Goal: Information Seeking & Learning: Learn about a topic

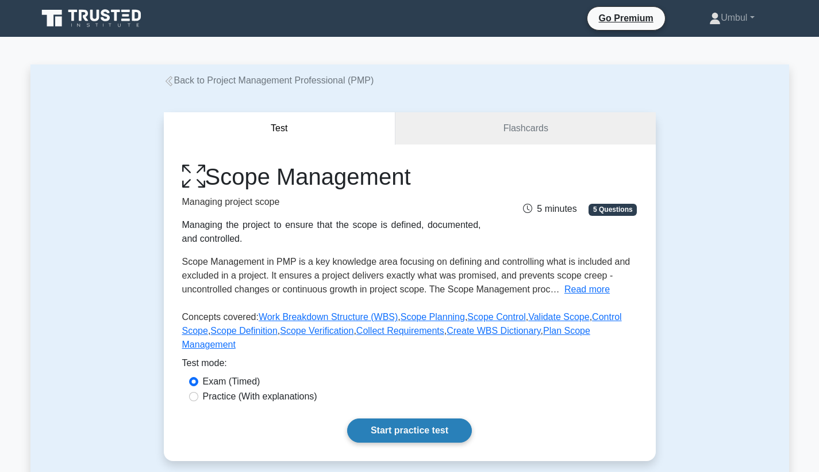
click at [407, 428] on link "Start practice test" at bounding box center [409, 430] width 125 height 24
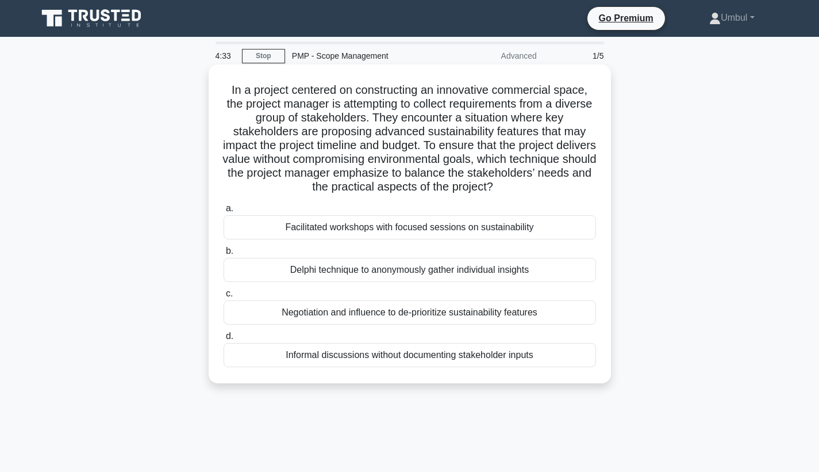
click at [450, 318] on div "Negotiation and influence to de-prioritize sustainability features" at bounding box center [410, 312] width 373 height 24
click at [224, 297] on input "c. Negotiation and influence to de-prioritize sustainability features" at bounding box center [224, 293] width 0 height 7
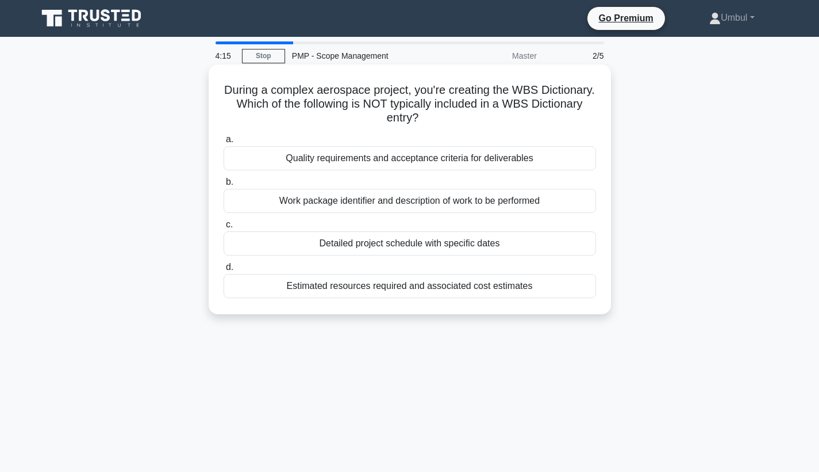
click at [413, 293] on div "Estimated resources required and associated cost estimates" at bounding box center [410, 286] width 373 height 24
click at [224, 271] on input "d. Estimated resources required and associated cost estimates" at bounding box center [224, 266] width 0 height 7
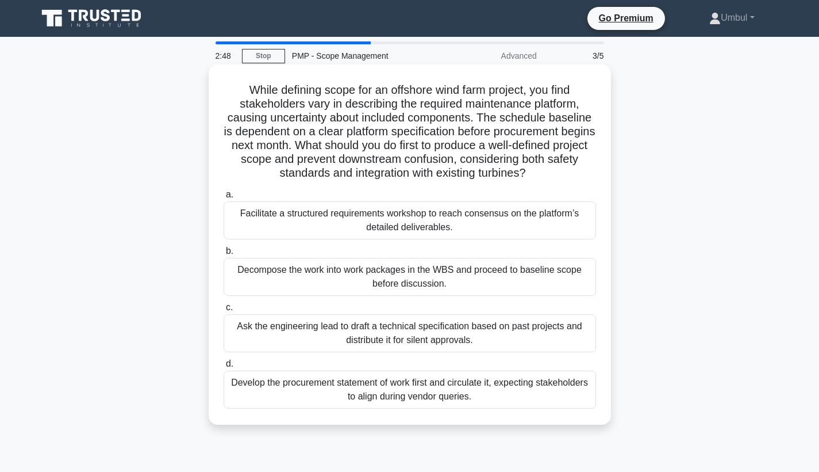
click at [394, 334] on div "Ask the engineering lead to draft a technical specification based on past proje…" at bounding box center [410, 333] width 373 height 38
click at [224, 311] on input "c. Ask the engineering lead to draft a technical specification based on past pr…" at bounding box center [224, 307] width 0 height 7
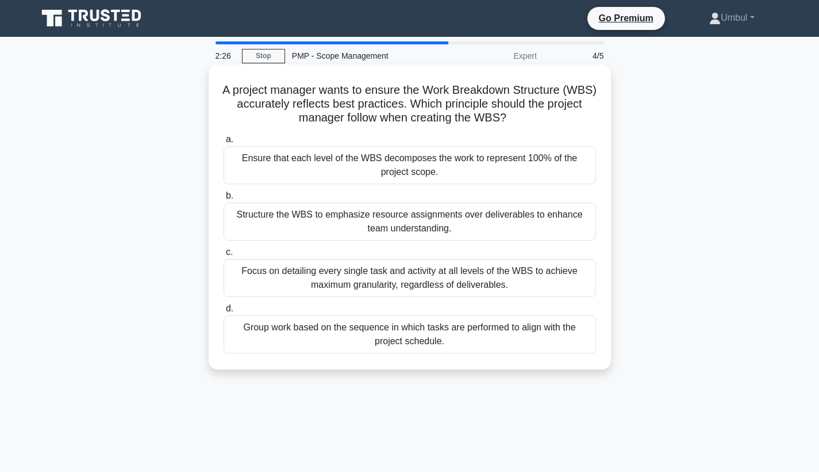
click at [396, 276] on div "Focus on detailing every single task and activity at all levels of the WBS to a…" at bounding box center [410, 278] width 373 height 38
click at [224, 256] on input "c. Focus on detailing every single task and activity at all levels of the WBS t…" at bounding box center [224, 251] width 0 height 7
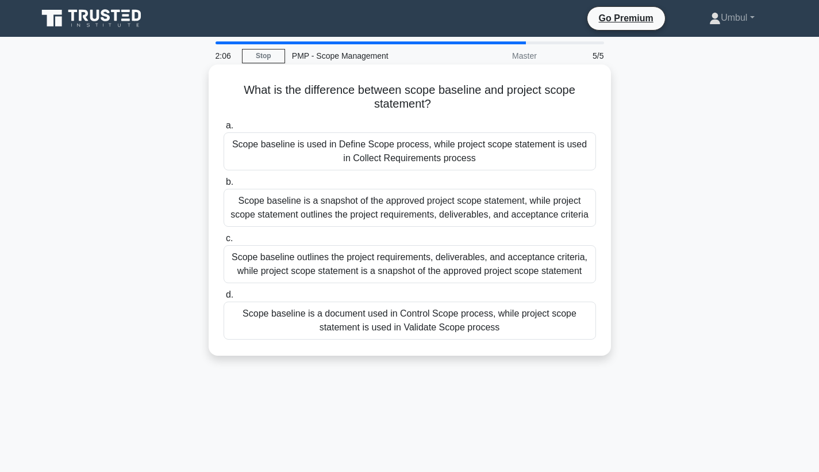
click at [391, 214] on div "Scope baseline is a snapshot of the approved project scope statement, while pro…" at bounding box center [410, 208] width 373 height 38
click at [224, 186] on input "b. Scope baseline is a snapshot of the approved project scope statement, while …" at bounding box center [224, 181] width 0 height 7
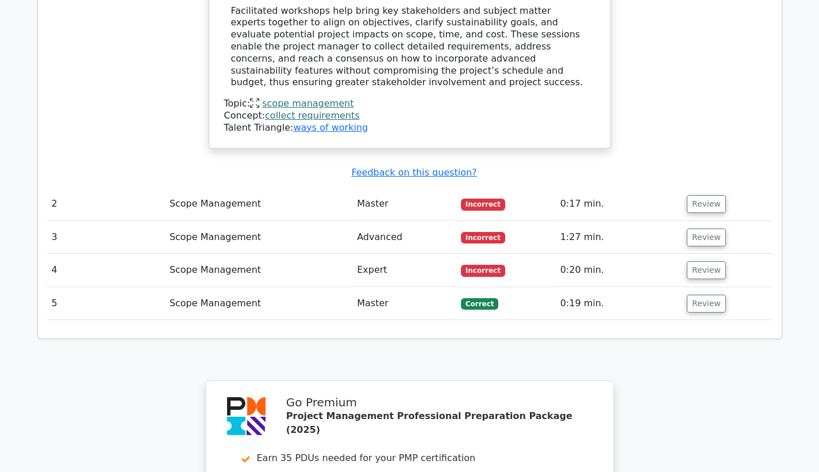
scroll to position [1291, 0]
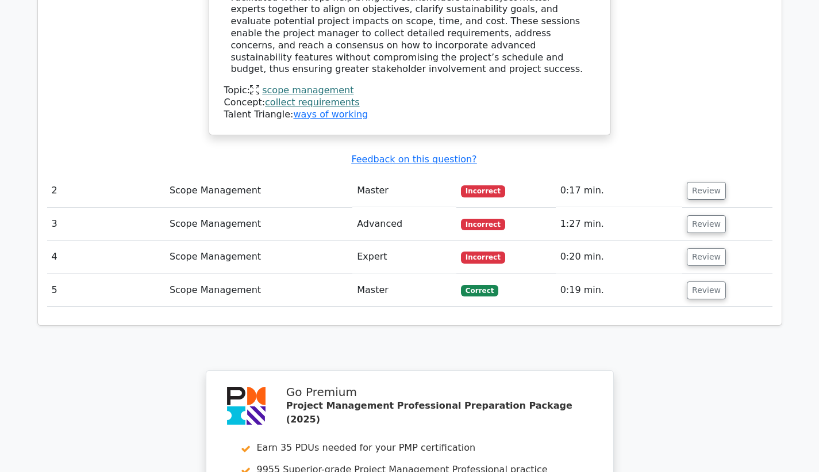
click at [486, 251] on span "Incorrect" at bounding box center [483, 257] width 44 height 12
click at [699, 182] on button "Review" at bounding box center [706, 191] width 39 height 18
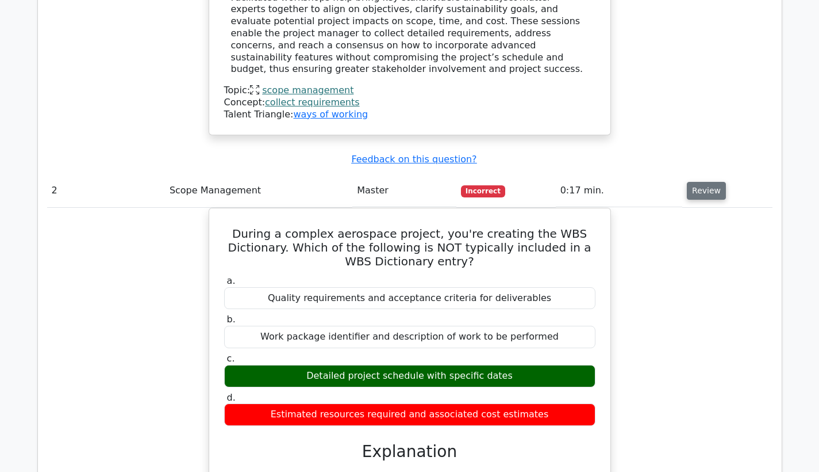
click at [699, 182] on button "Review" at bounding box center [706, 191] width 39 height 18
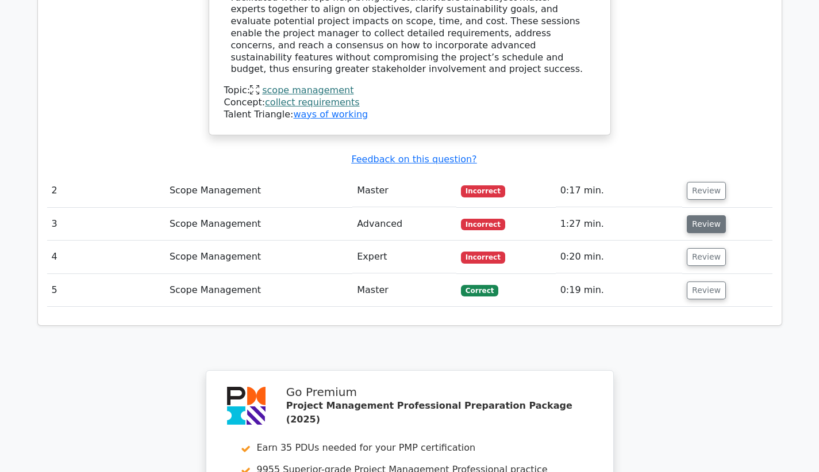
click at [703, 215] on button "Review" at bounding box center [706, 224] width 39 height 18
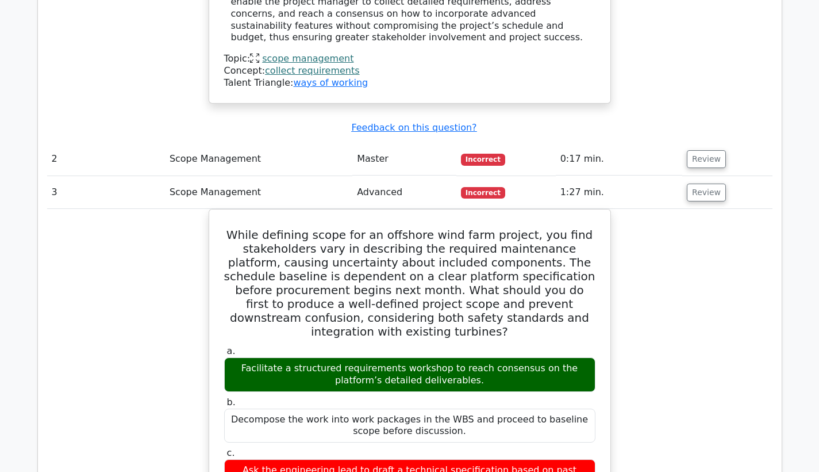
scroll to position [1329, 0]
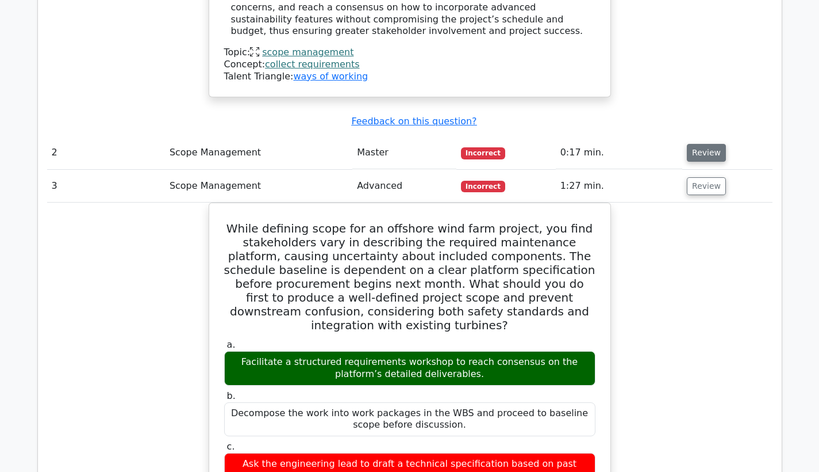
click at [712, 144] on button "Review" at bounding box center [706, 153] width 39 height 18
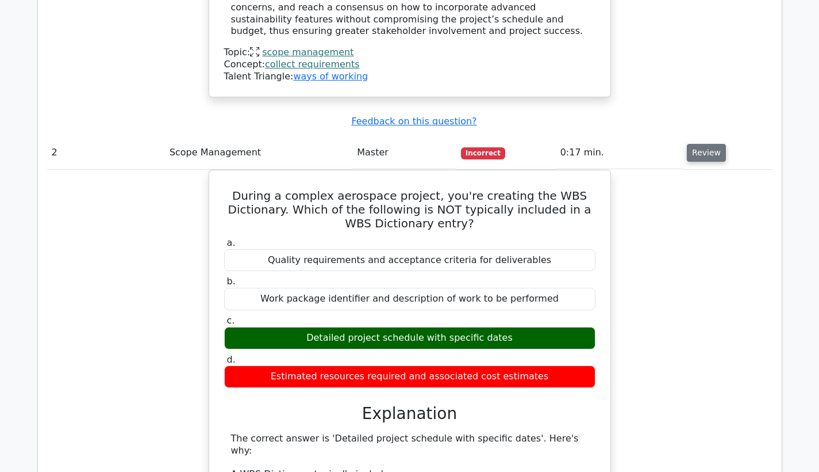
click at [711, 144] on button "Review" at bounding box center [706, 153] width 39 height 18
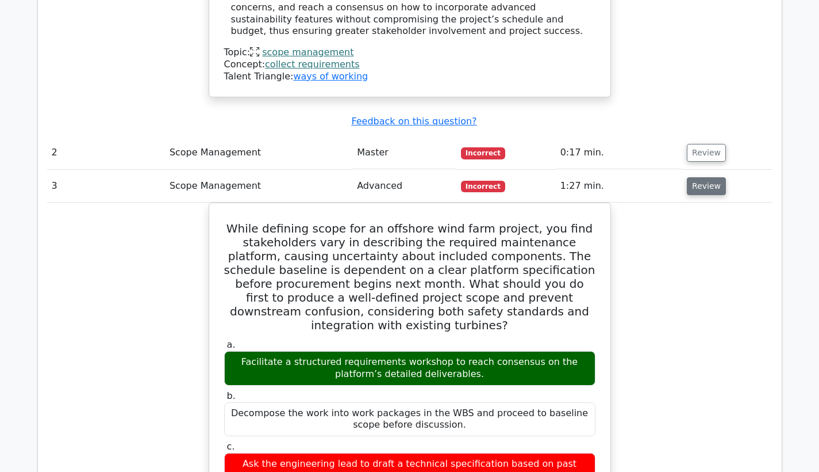
click at [715, 177] on button "Review" at bounding box center [706, 186] width 39 height 18
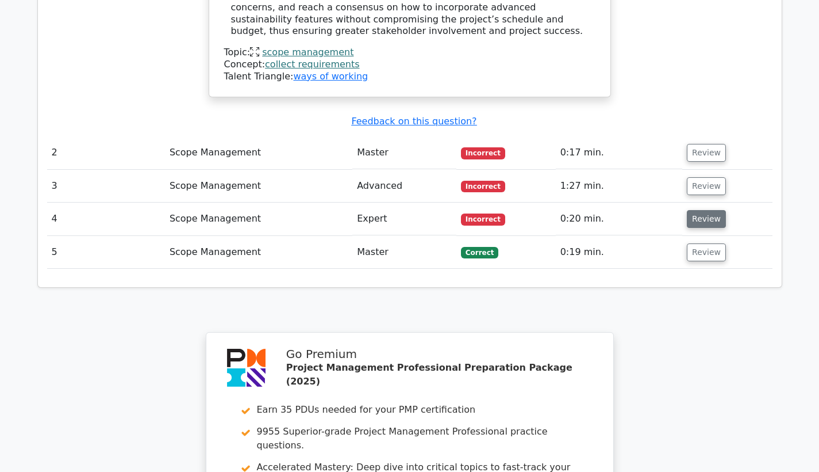
click at [715, 210] on button "Review" at bounding box center [706, 219] width 39 height 18
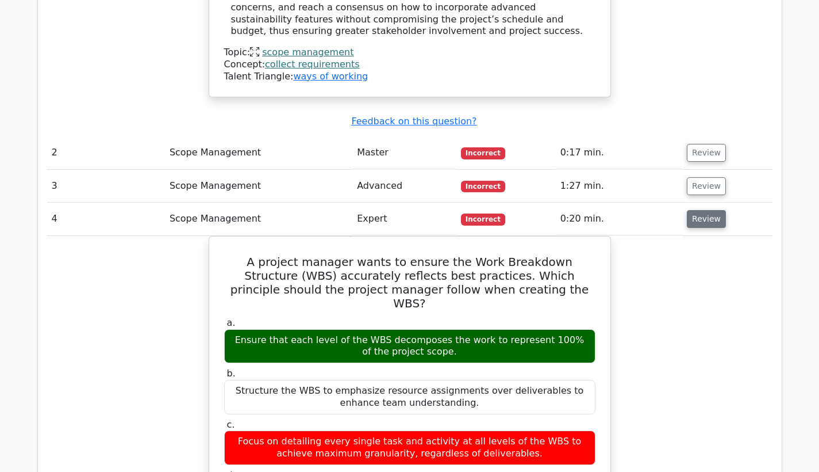
click at [715, 210] on button "Review" at bounding box center [706, 219] width 39 height 18
